Goal: Task Accomplishment & Management: Use online tool/utility

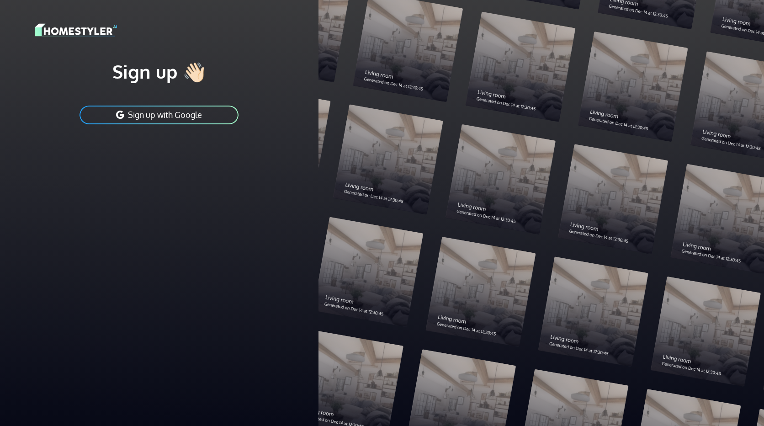
click at [175, 116] on button "Sign up with Google" at bounding box center [159, 115] width 161 height 21
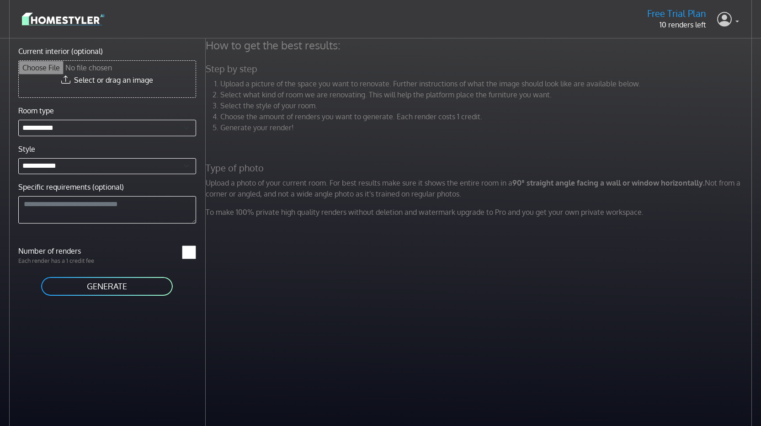
click at [736, 18] on link at bounding box center [728, 19] width 22 height 22
click at [734, 19] on link at bounding box center [728, 19] width 22 height 22
click at [75, 18] on img at bounding box center [63, 19] width 82 height 16
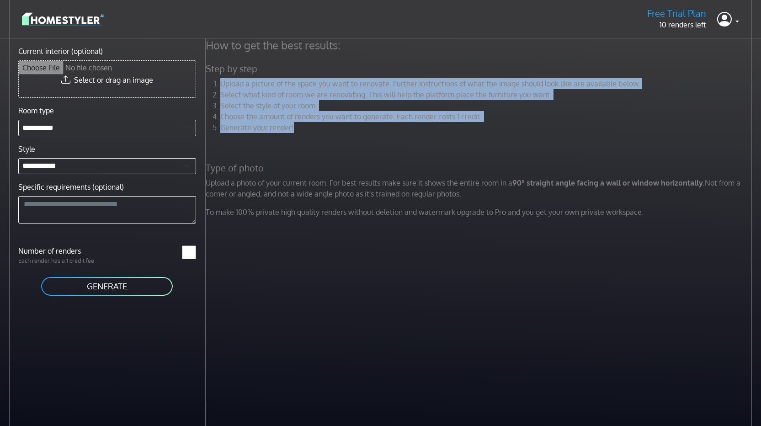
drag, startPoint x: 297, startPoint y: 128, endPoint x: 214, endPoint y: 80, distance: 96.1
click at [214, 80] on ol "Upload a picture of the space you want to renovate. Further instructions of wha…" at bounding box center [480, 105] width 548 height 55
copy ol "Upload a picture of the space you want to renovate. Further instructions of wha…"
